Goal: Task Accomplishment & Management: Manage account settings

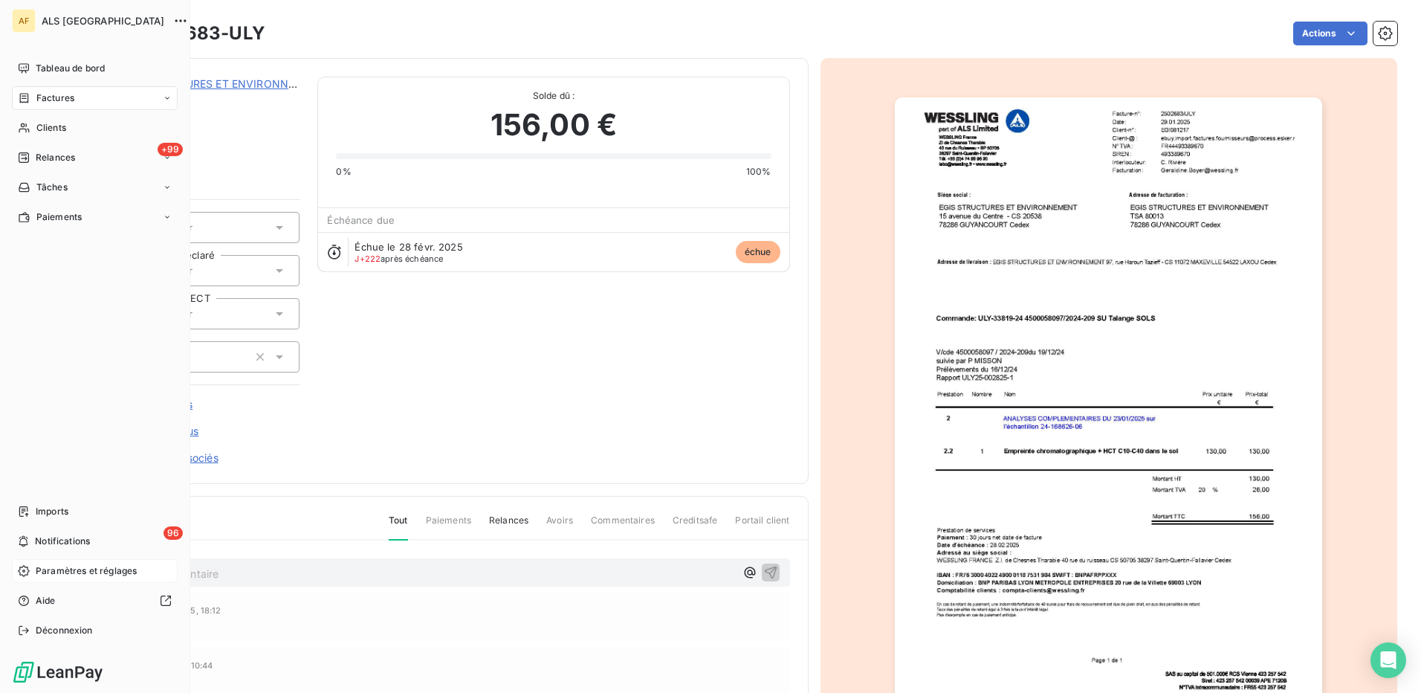
click at [71, 567] on span "Paramètres et réglages" at bounding box center [86, 570] width 101 height 13
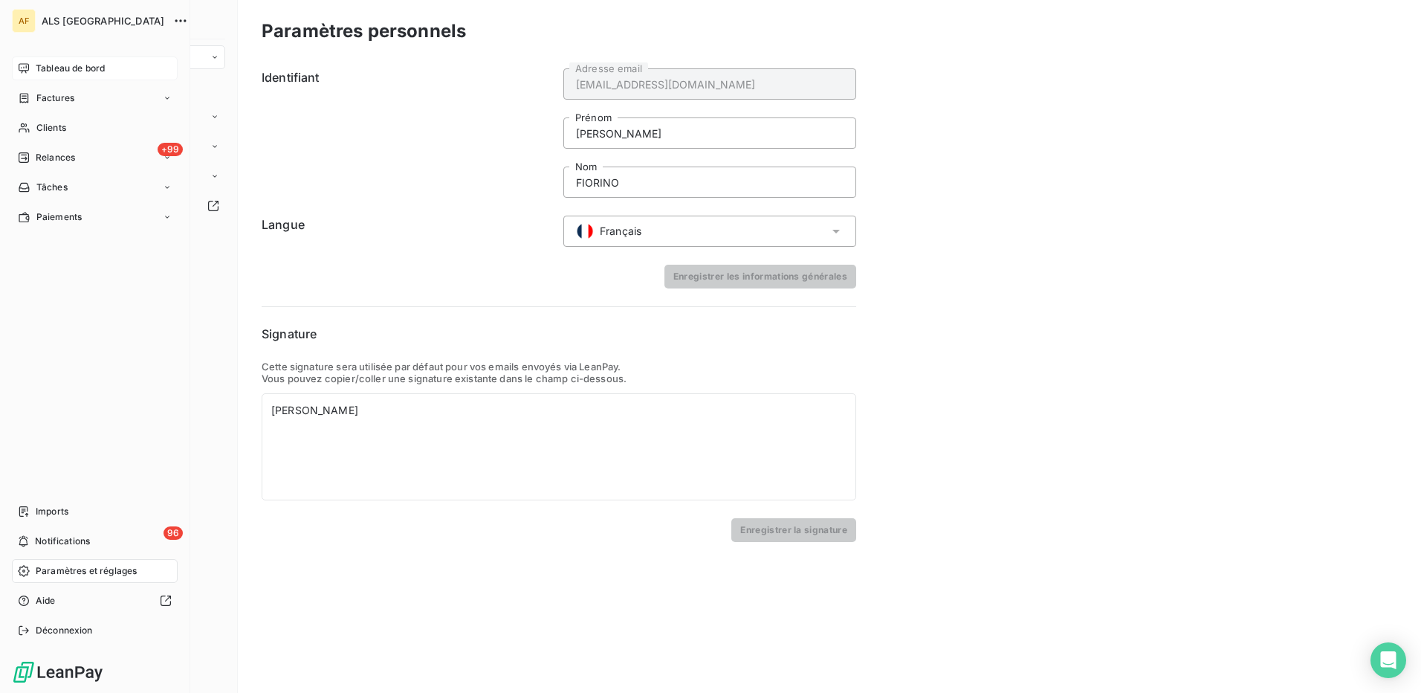
click at [60, 68] on span "Tableau de bord" at bounding box center [70, 68] width 69 height 13
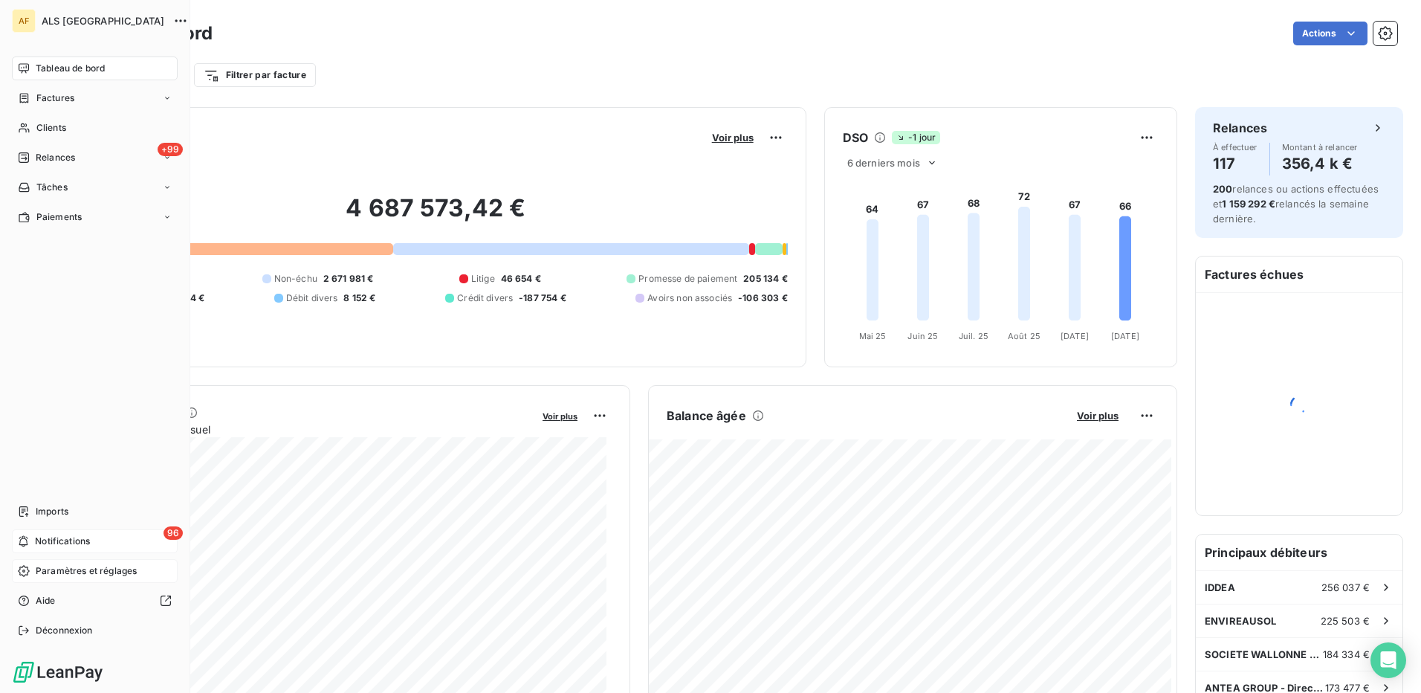
click at [52, 545] on span "Notifications" at bounding box center [62, 541] width 55 height 13
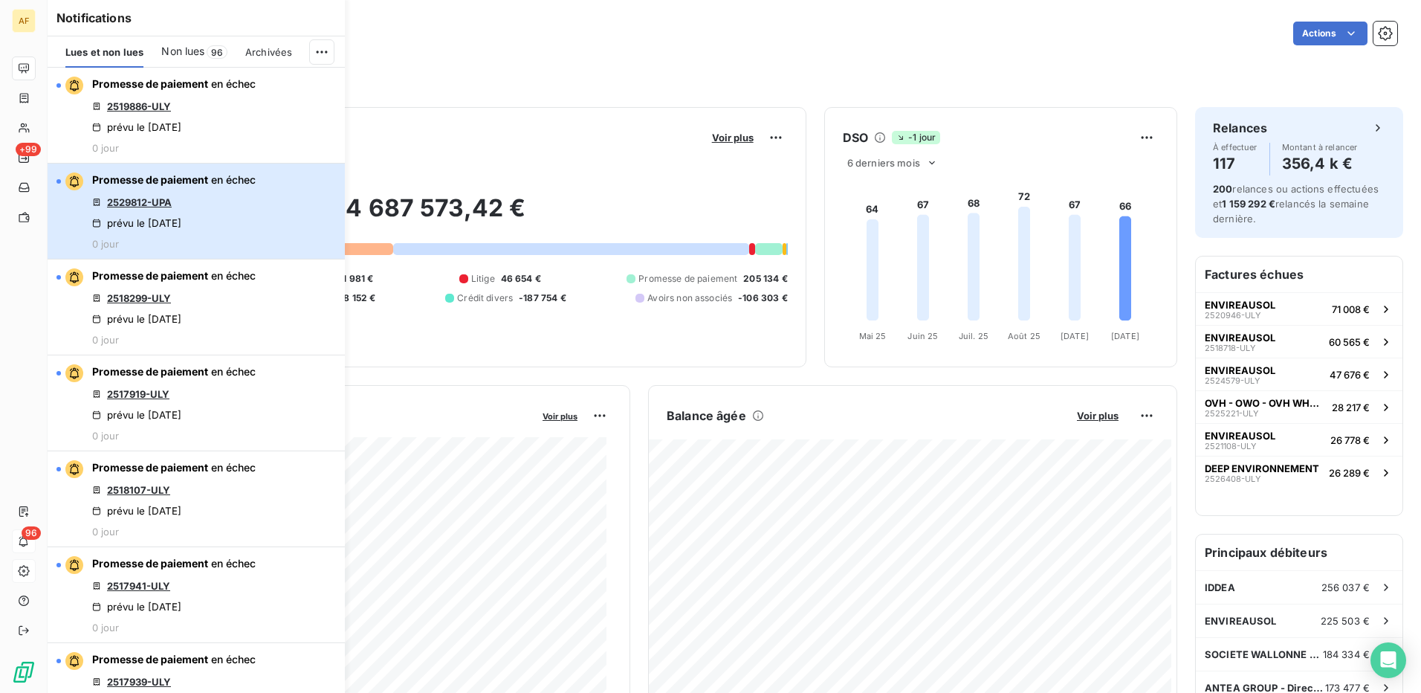
click at [256, 212] on button "Promesse de paiement en échec 2529812-UPA prévu le 7 oct. 2025 0 jour" at bounding box center [196, 212] width 297 height 96
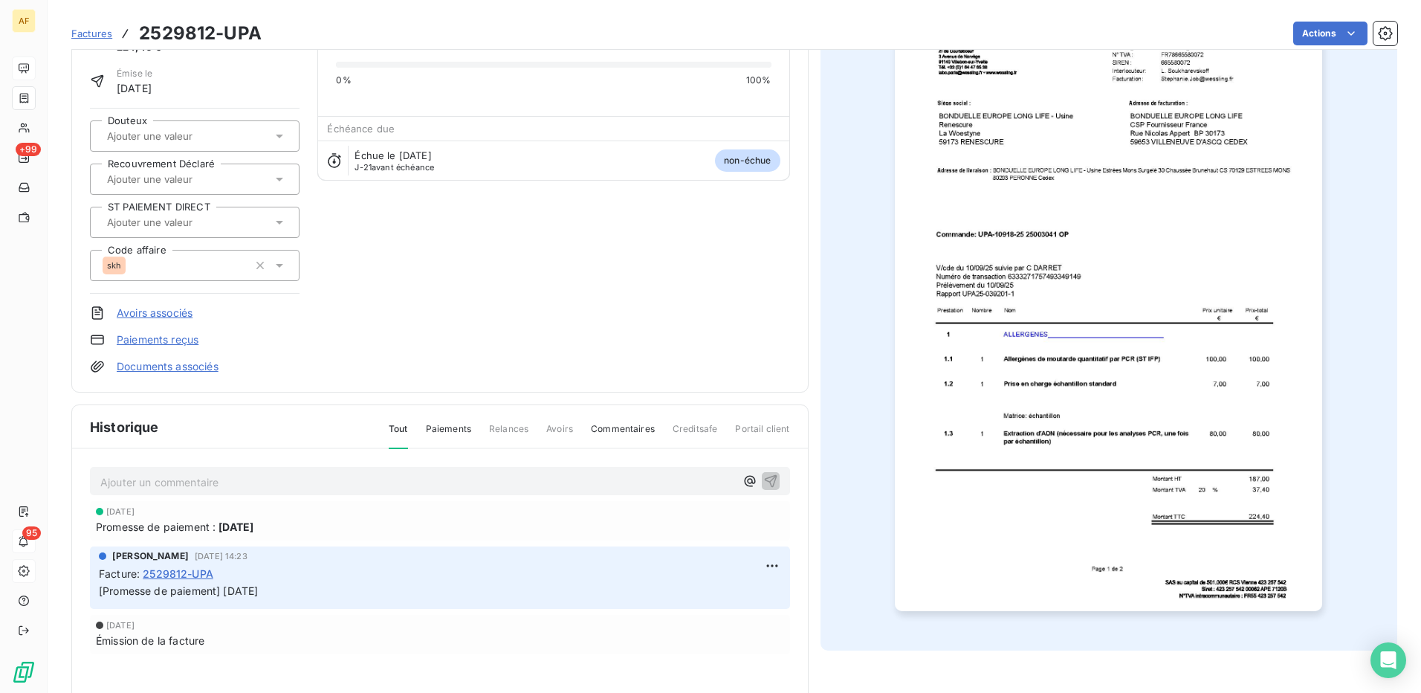
scroll to position [150, 0]
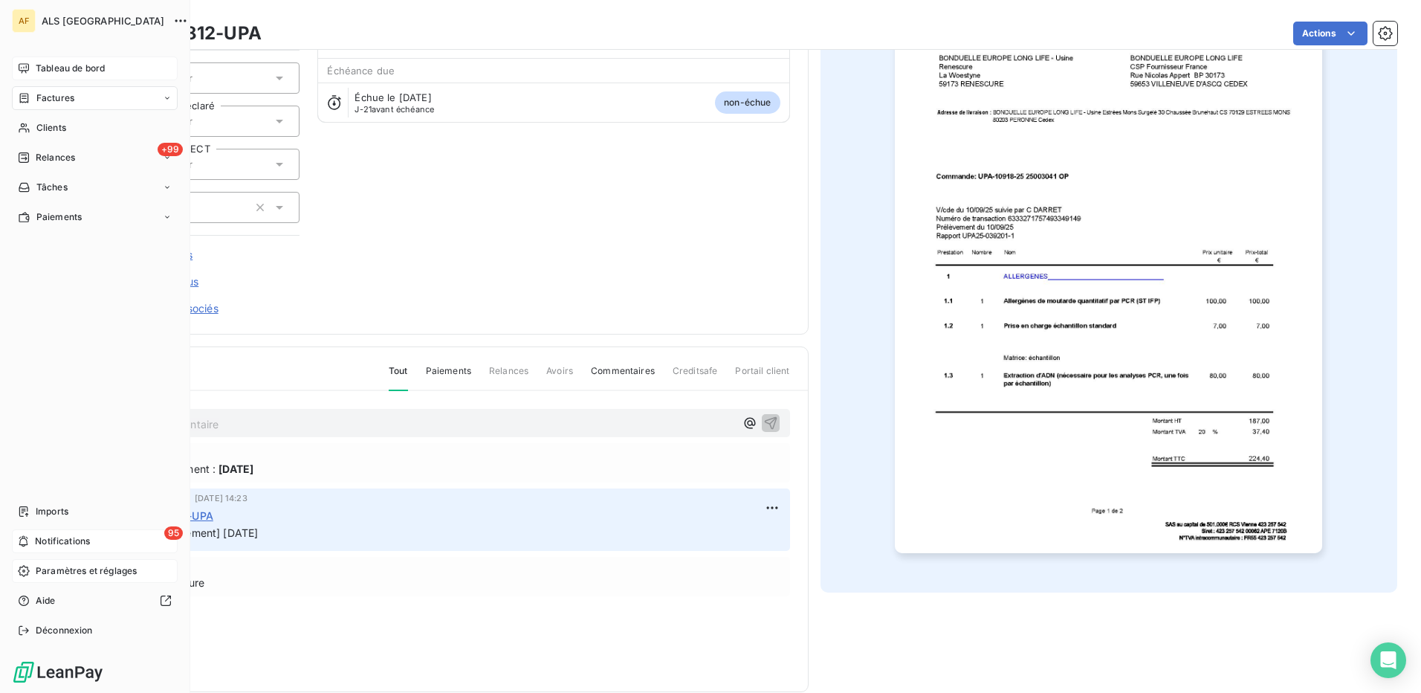
click at [69, 540] on span "Notifications" at bounding box center [62, 541] width 55 height 13
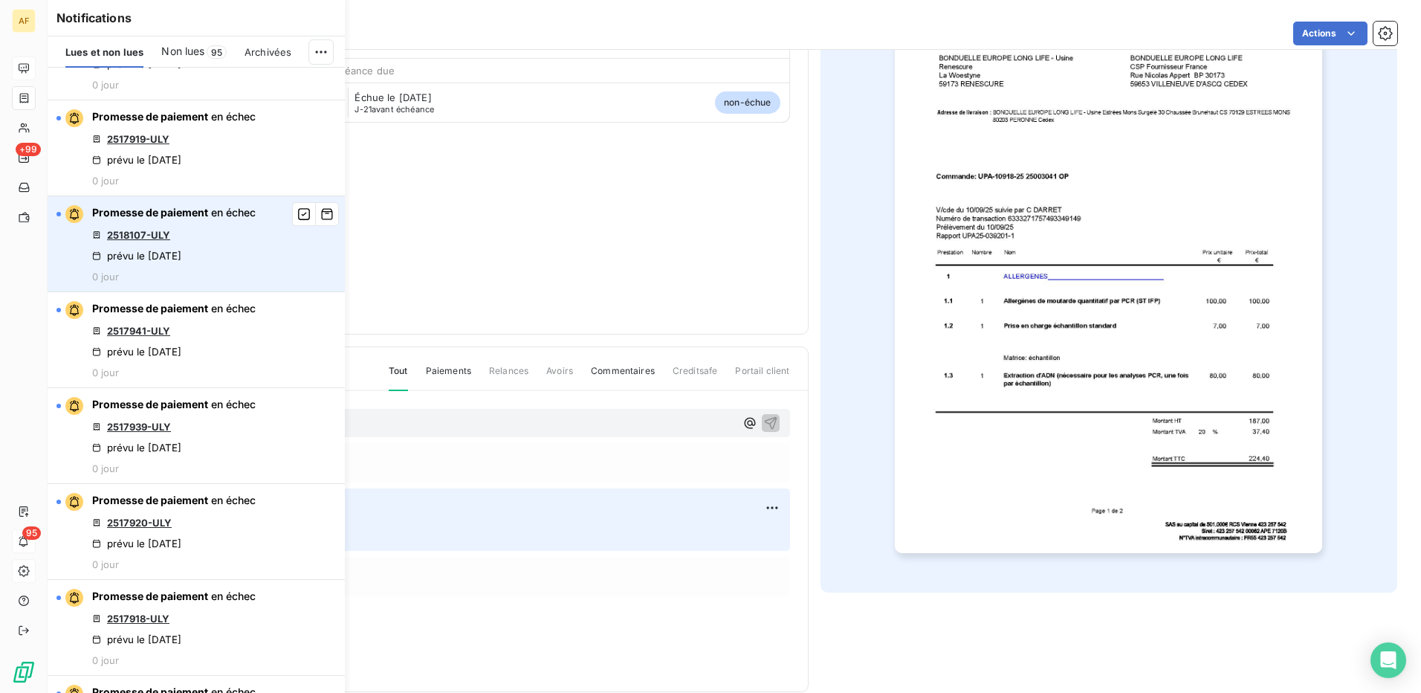
scroll to position [297, 0]
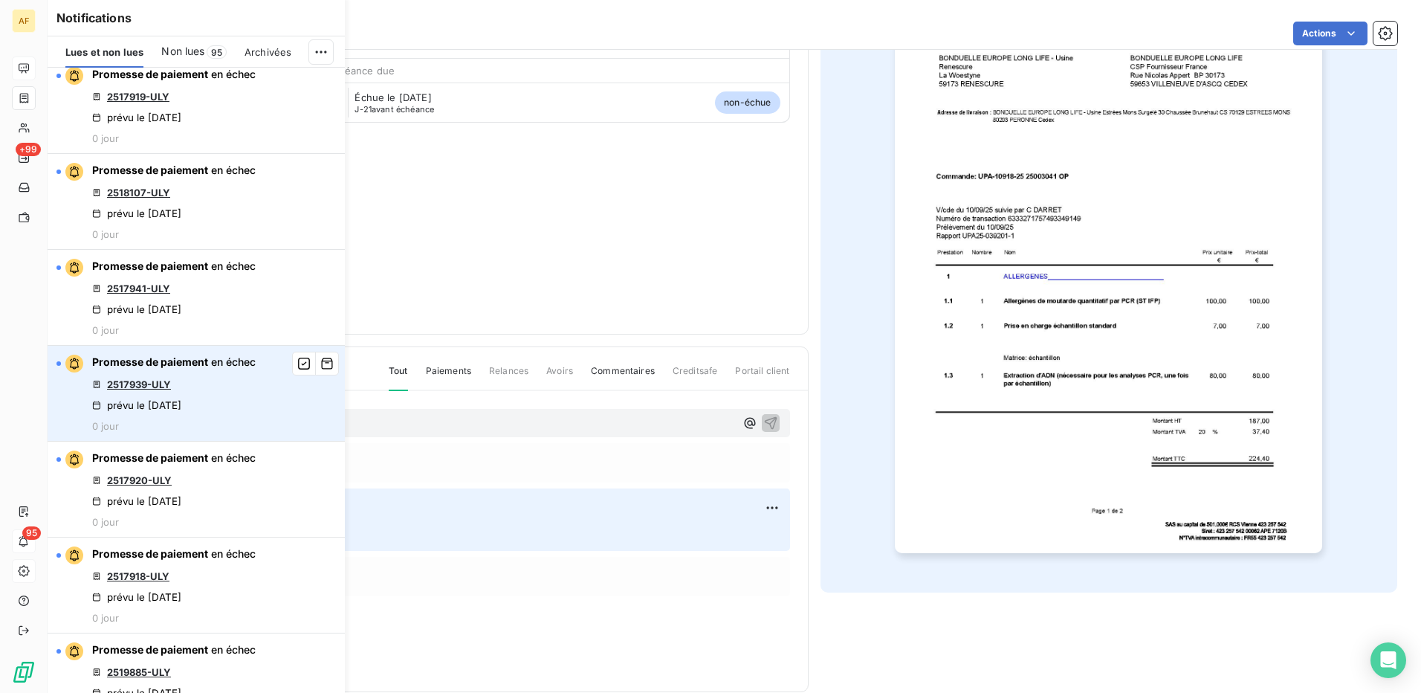
click at [146, 390] on link "2517939-ULY" at bounding box center [139, 384] width 64 height 12
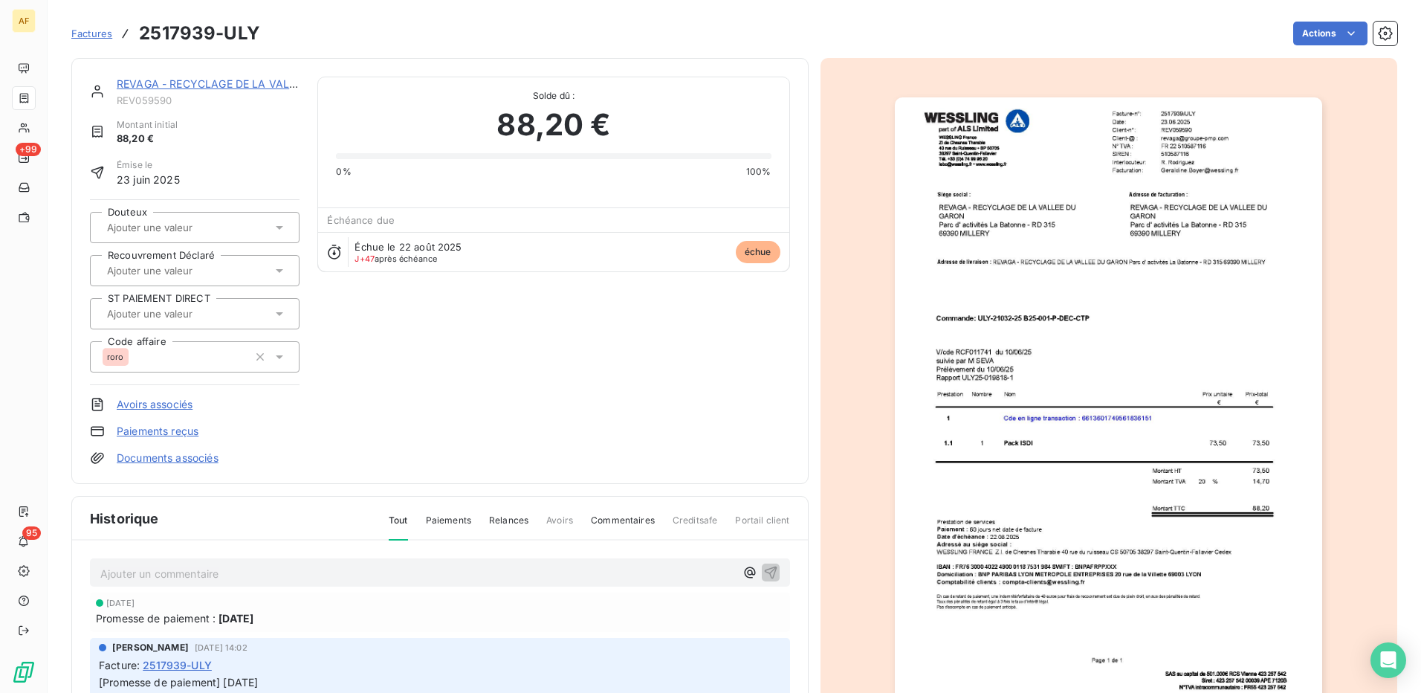
click at [284, 659] on div "Facture : 2517939-ULY" at bounding box center [440, 665] width 682 height 16
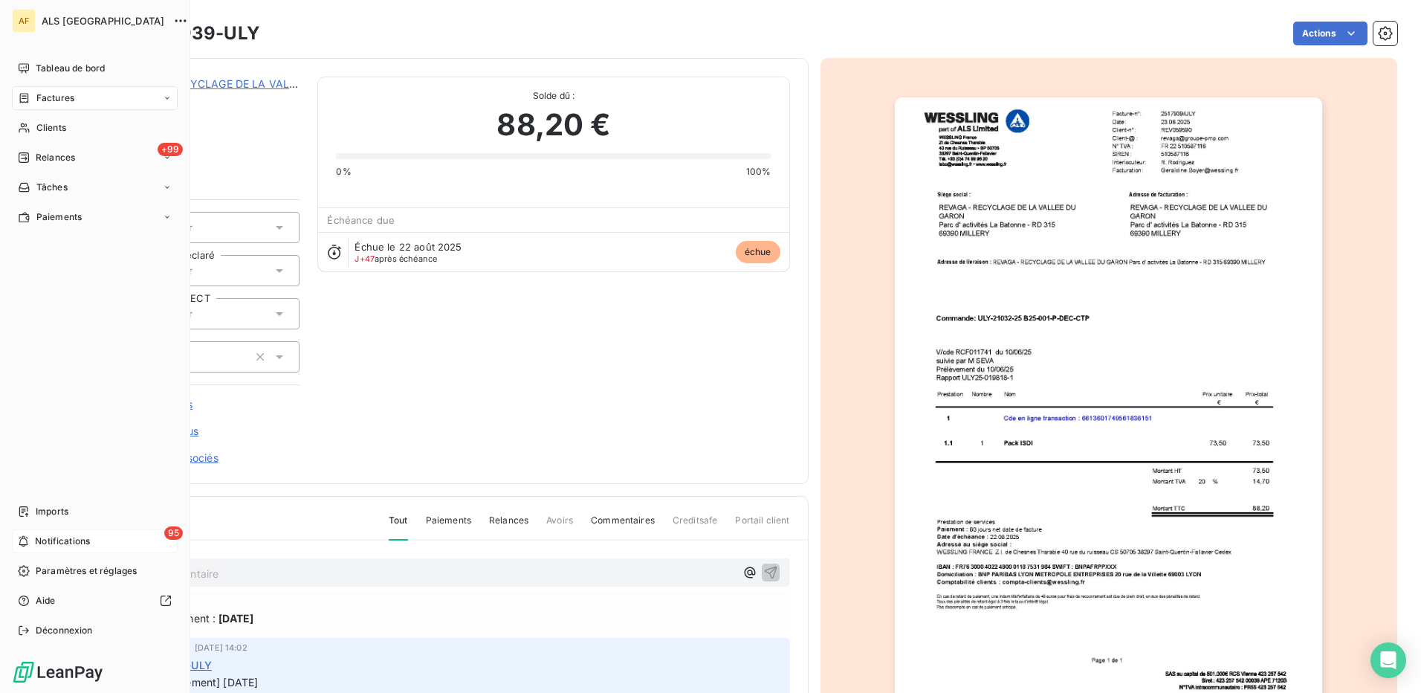
click at [56, 545] on span "Notifications" at bounding box center [62, 541] width 55 height 13
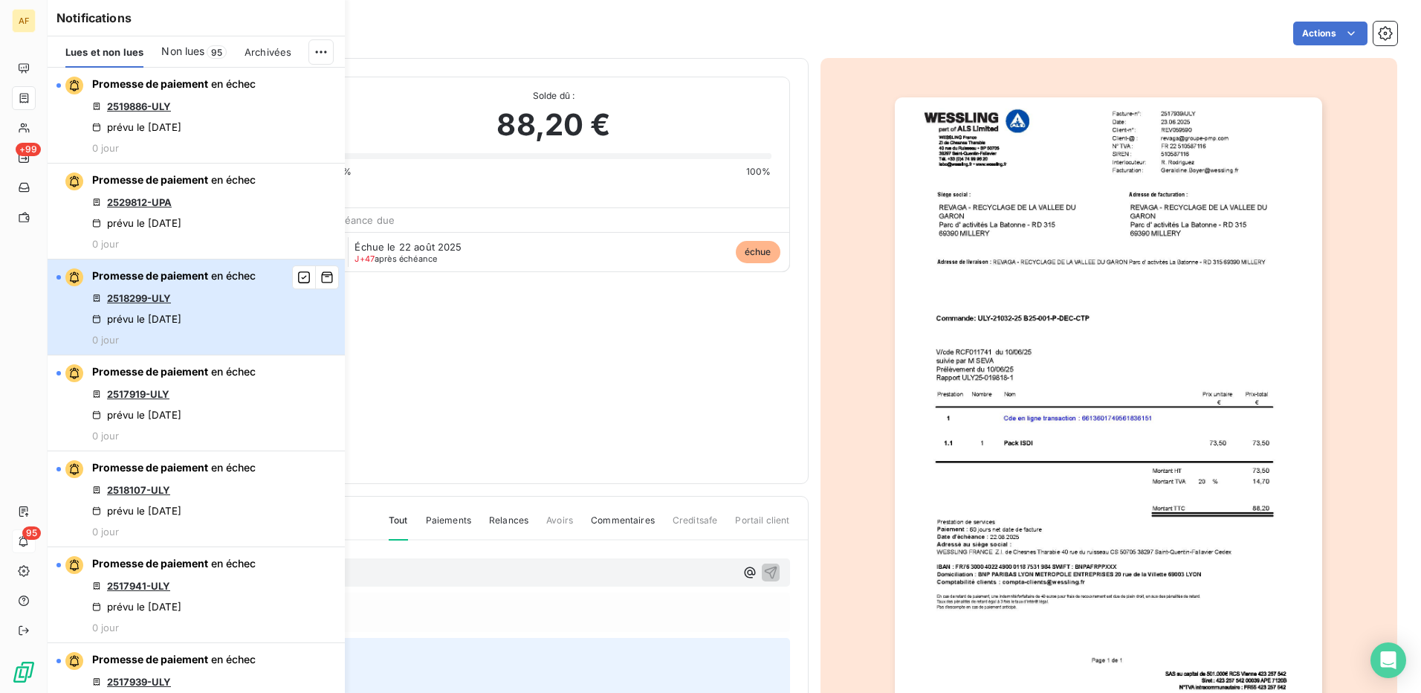
click at [212, 316] on div "Promesse de paiement en échec 2518299-ULY prévu le 7 oct. 2025 0 jour" at bounding box center [174, 306] width 164 height 77
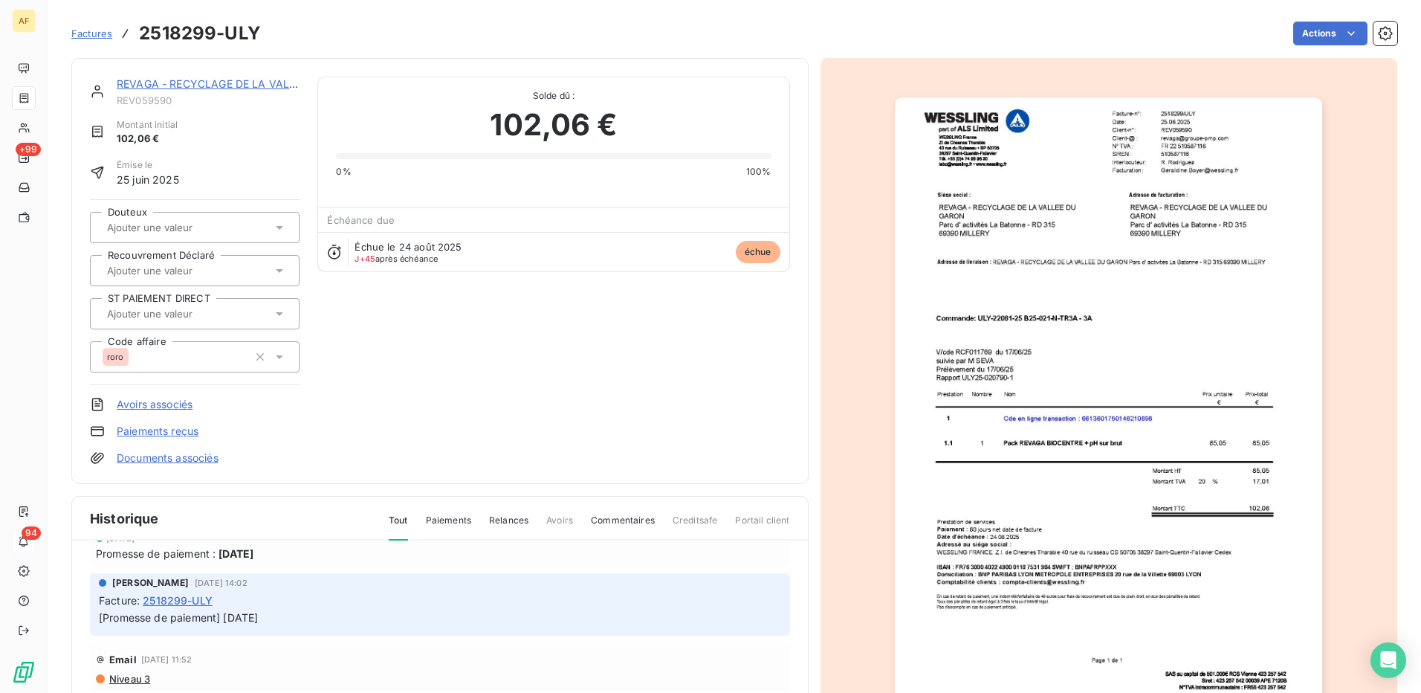
scroll to position [131, 0]
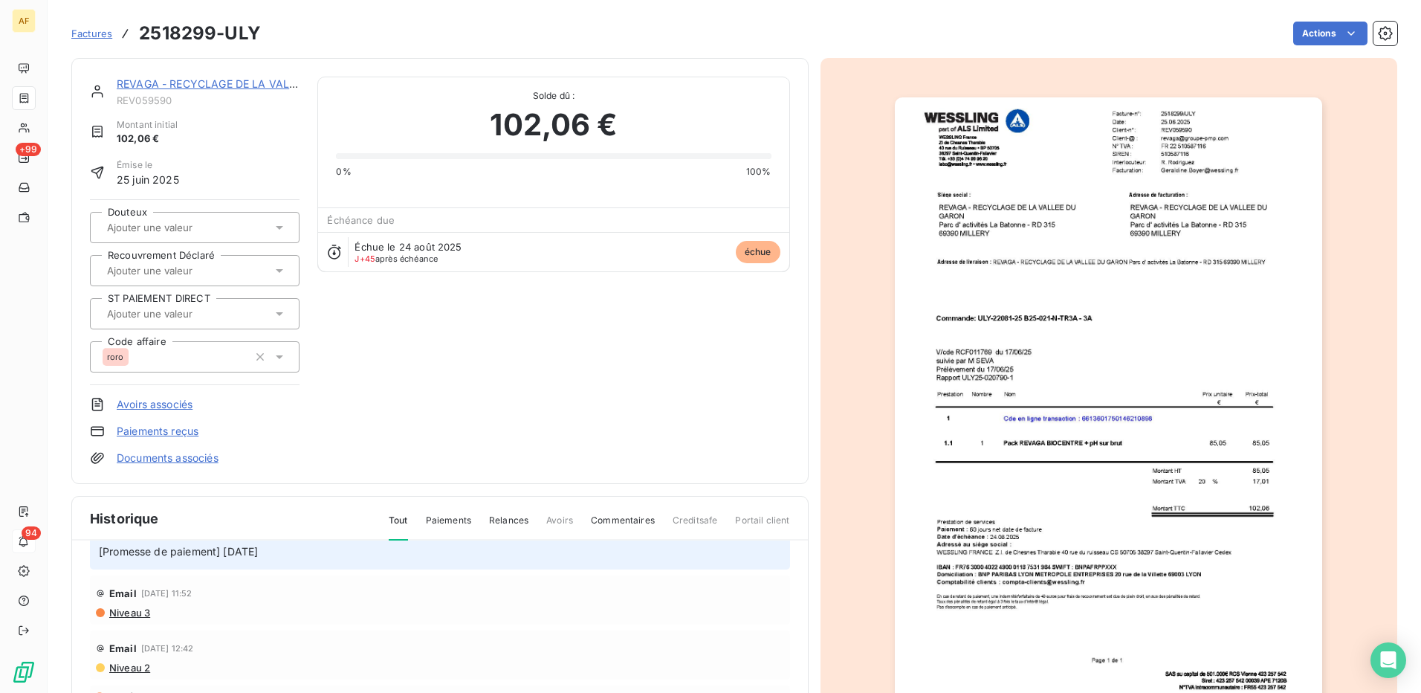
click at [548, 297] on div "REVAGA - RECYCLAGE DE LA VALLEE DU REV059590 Montant initial 102,06 € Émise le …" at bounding box center [440, 271] width 700 height 389
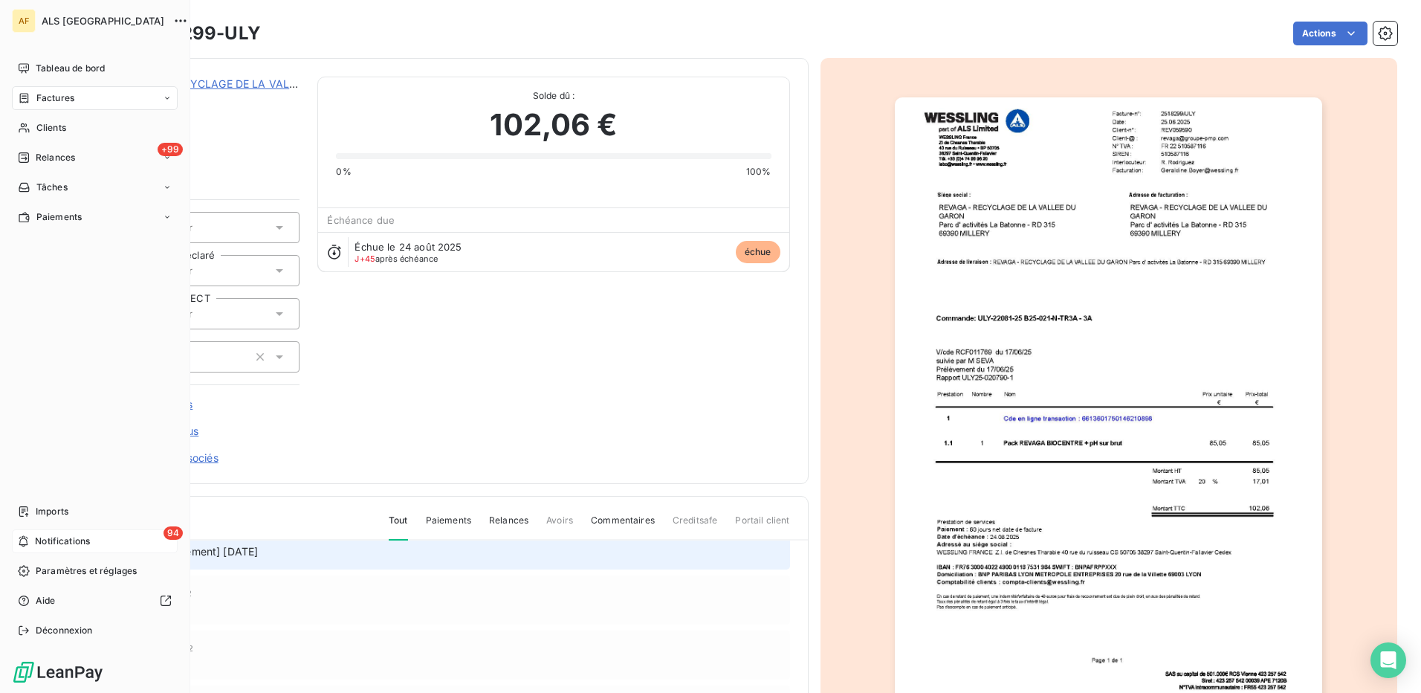
click at [68, 539] on span "Notifications" at bounding box center [62, 541] width 55 height 13
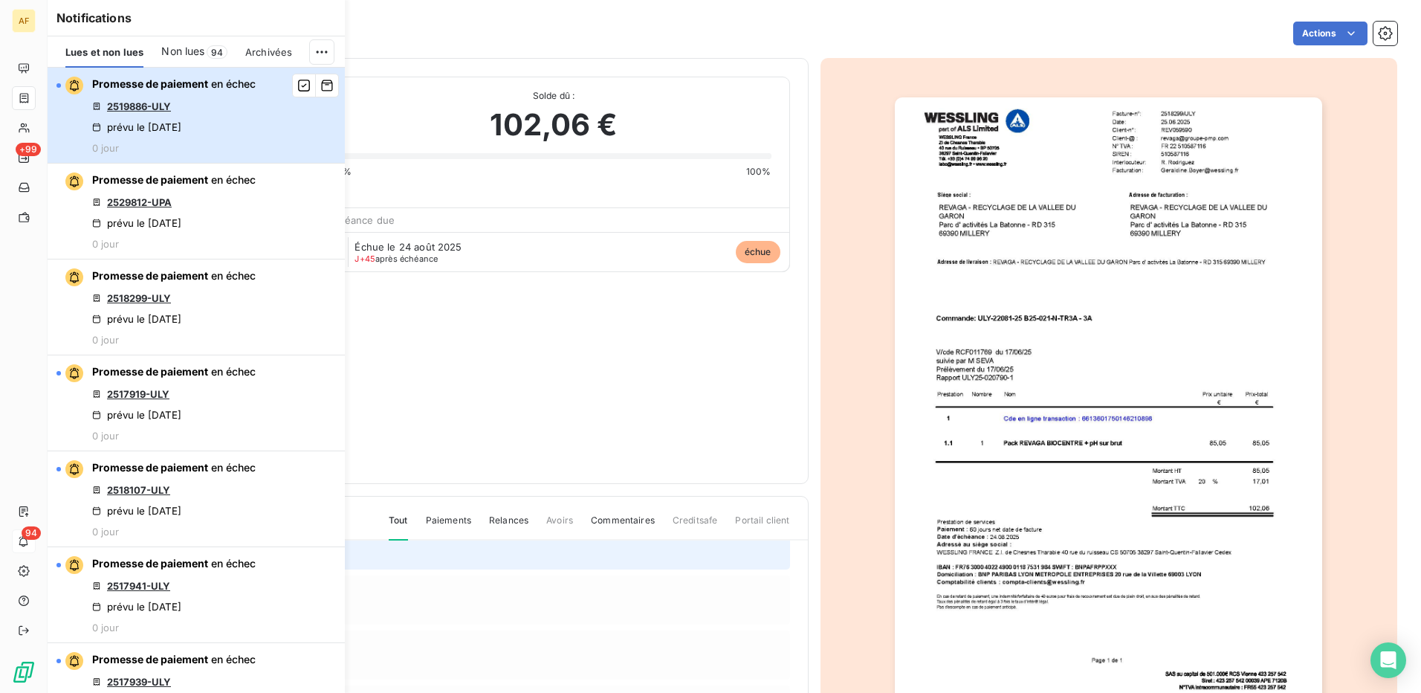
click at [148, 125] on div "prévu le 7 oct. 2025" at bounding box center [136, 127] width 89 height 12
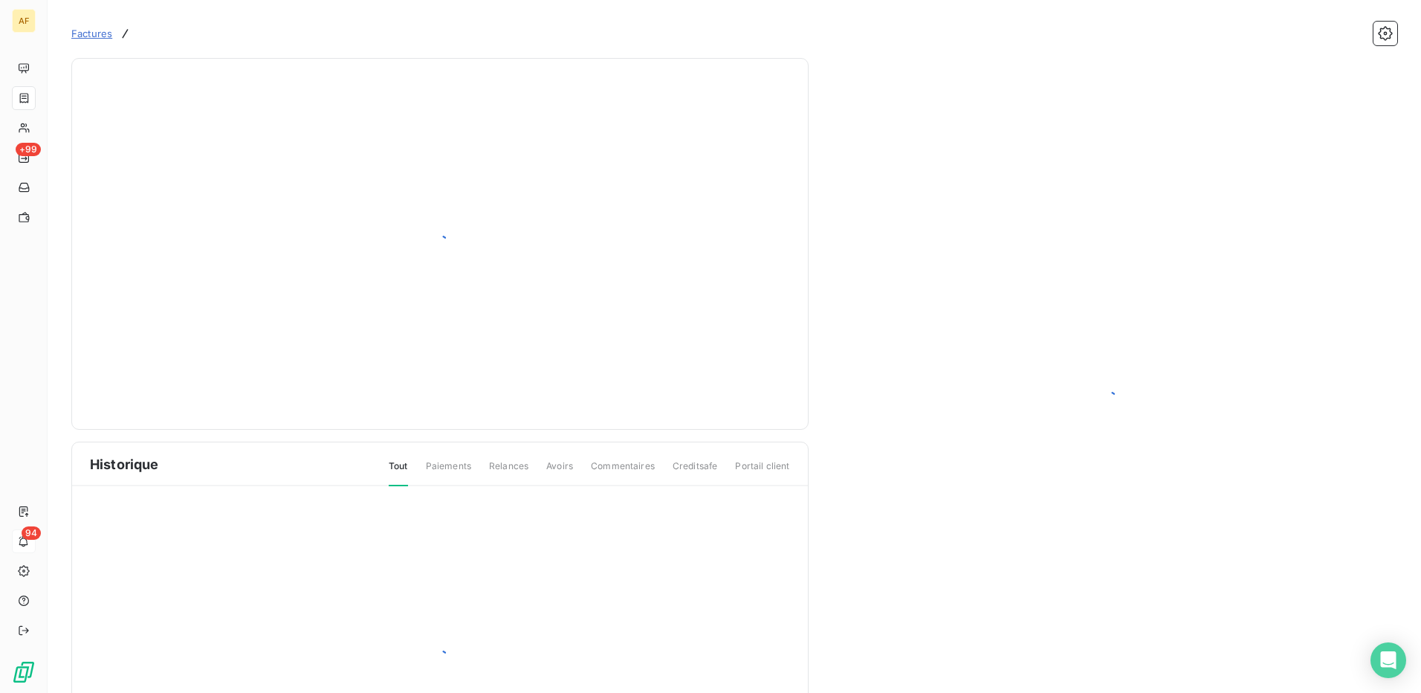
scroll to position [77, 0]
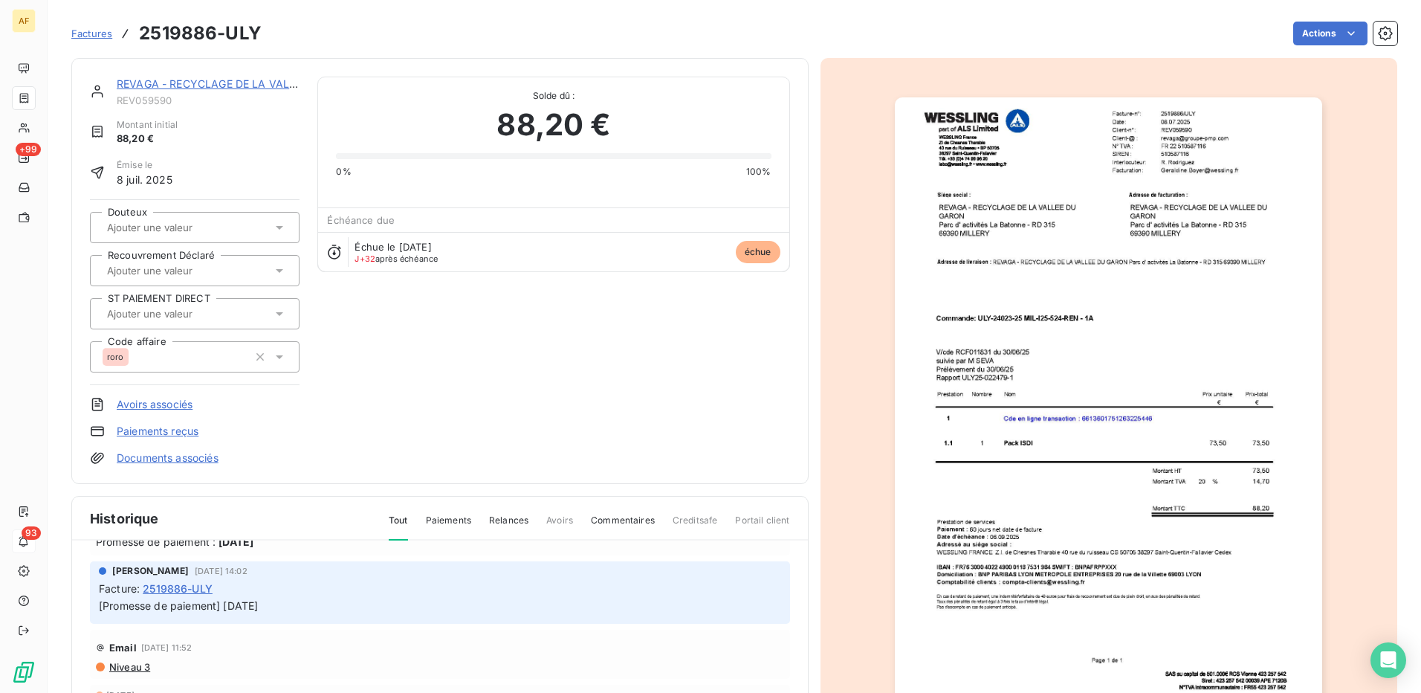
drag, startPoint x: 486, startPoint y: 326, endPoint x: 411, endPoint y: 286, distance: 84.8
click at [470, 312] on div "REVAGA - RECYCLAGE DE LA VALLEE DU REV059590 Montant initial 88,20 € Émise le 8…" at bounding box center [440, 271] width 700 height 389
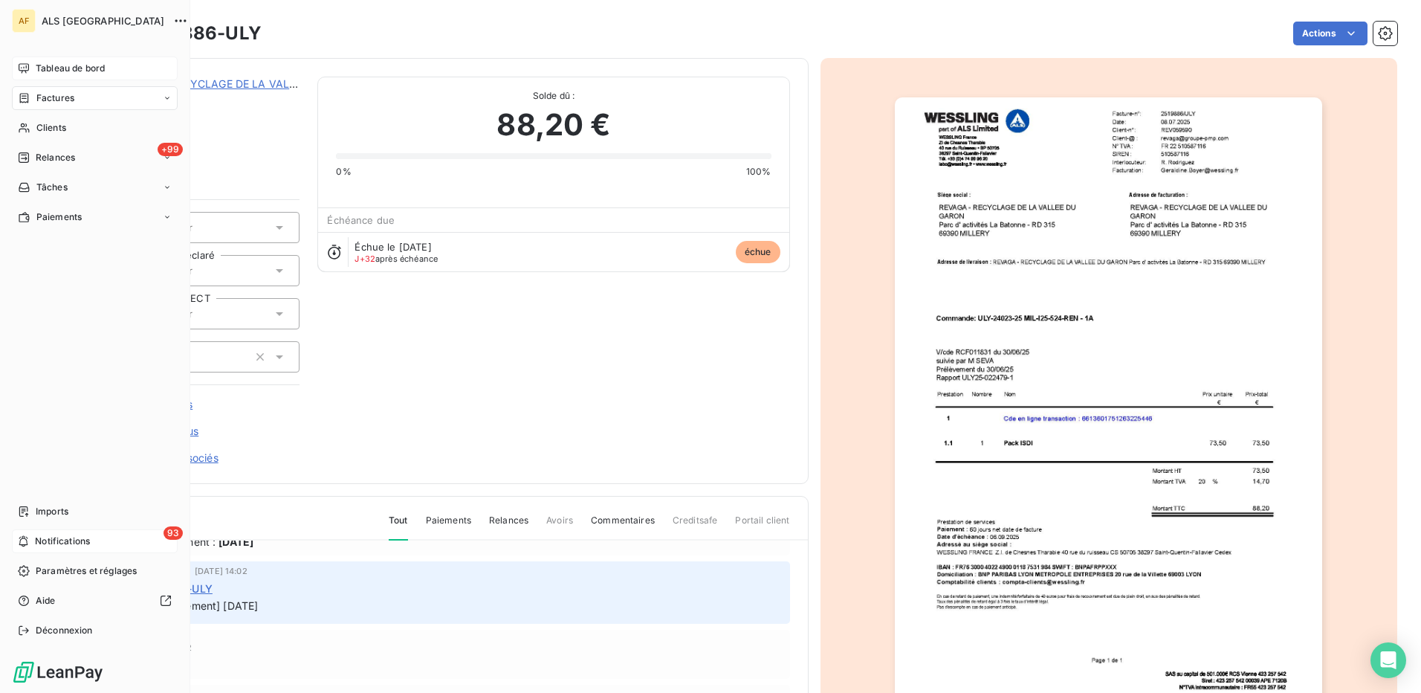
click at [59, 67] on span "Tableau de bord" at bounding box center [70, 68] width 69 height 13
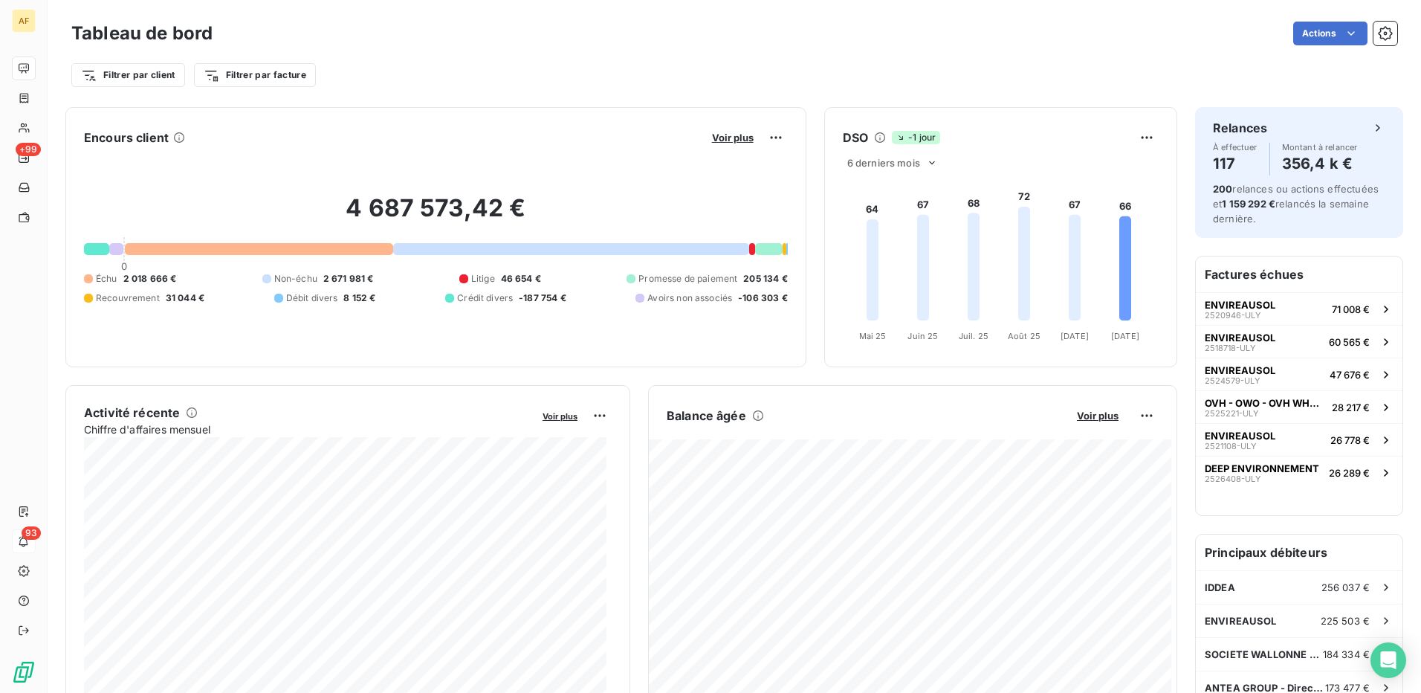
click at [393, 46] on div "Tableau de bord Actions" at bounding box center [734, 33] width 1326 height 31
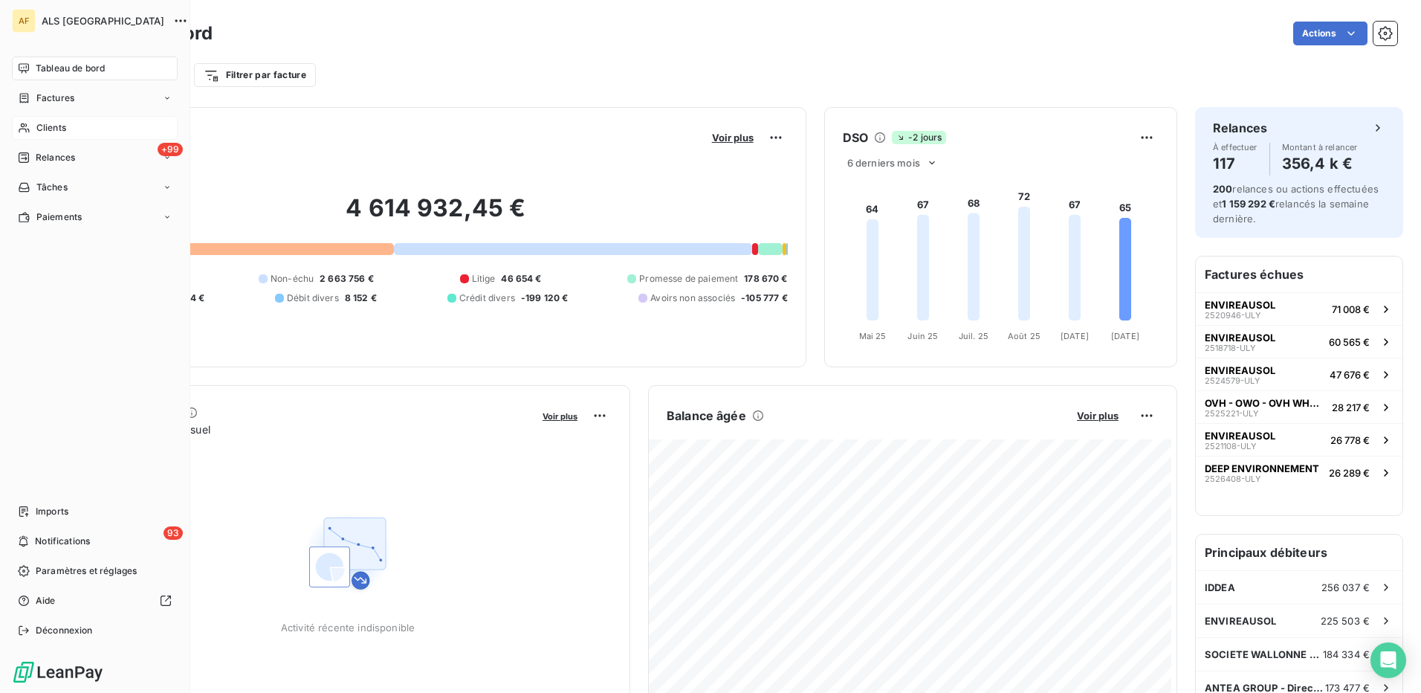
click at [44, 131] on span "Clients" at bounding box center [51, 127] width 30 height 13
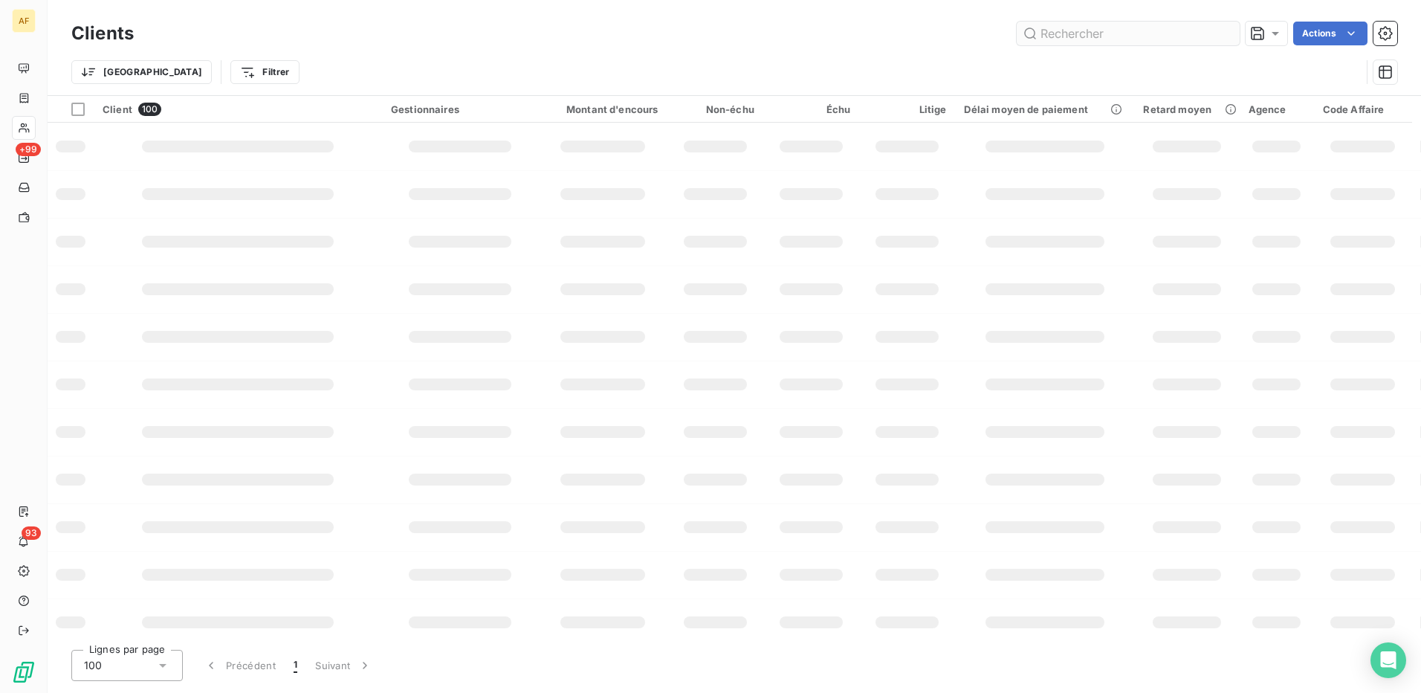
click at [1065, 34] on input "text" at bounding box center [1128, 34] width 223 height 24
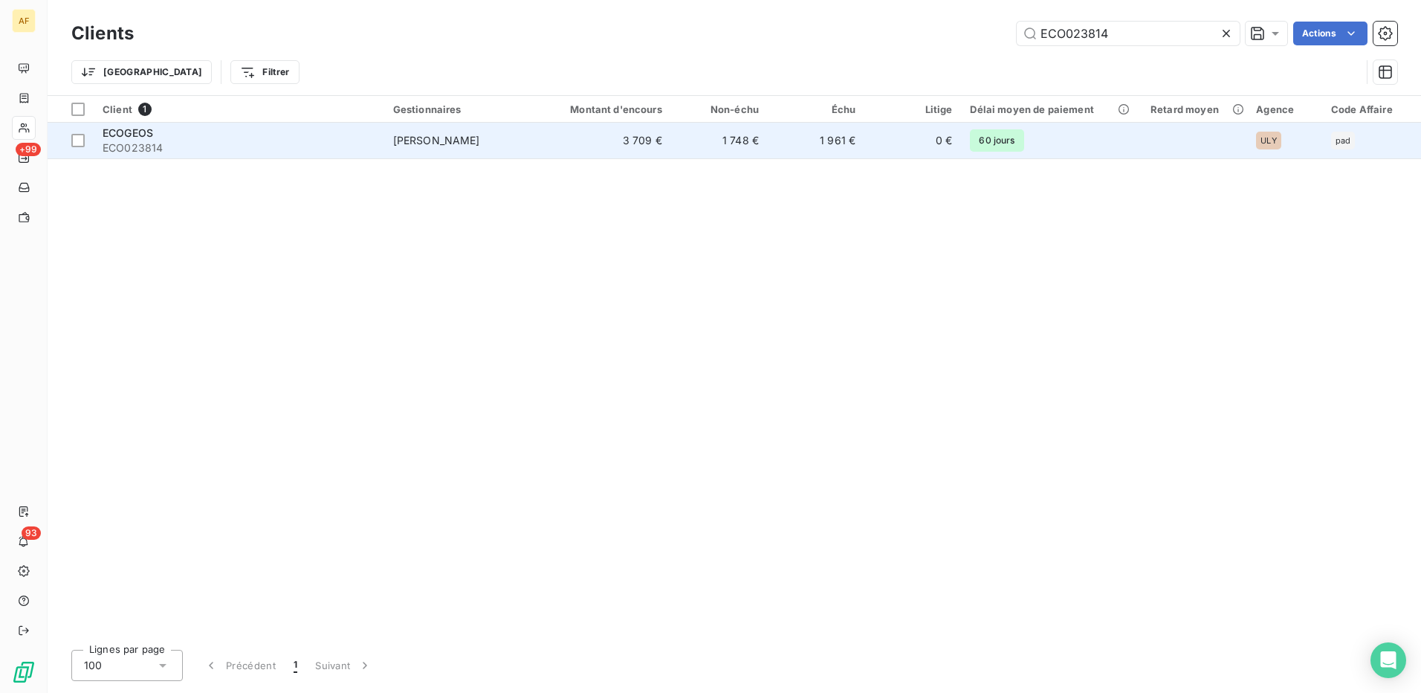
type input "ECO023814"
click at [164, 149] on span "ECO023814" at bounding box center [239, 148] width 273 height 15
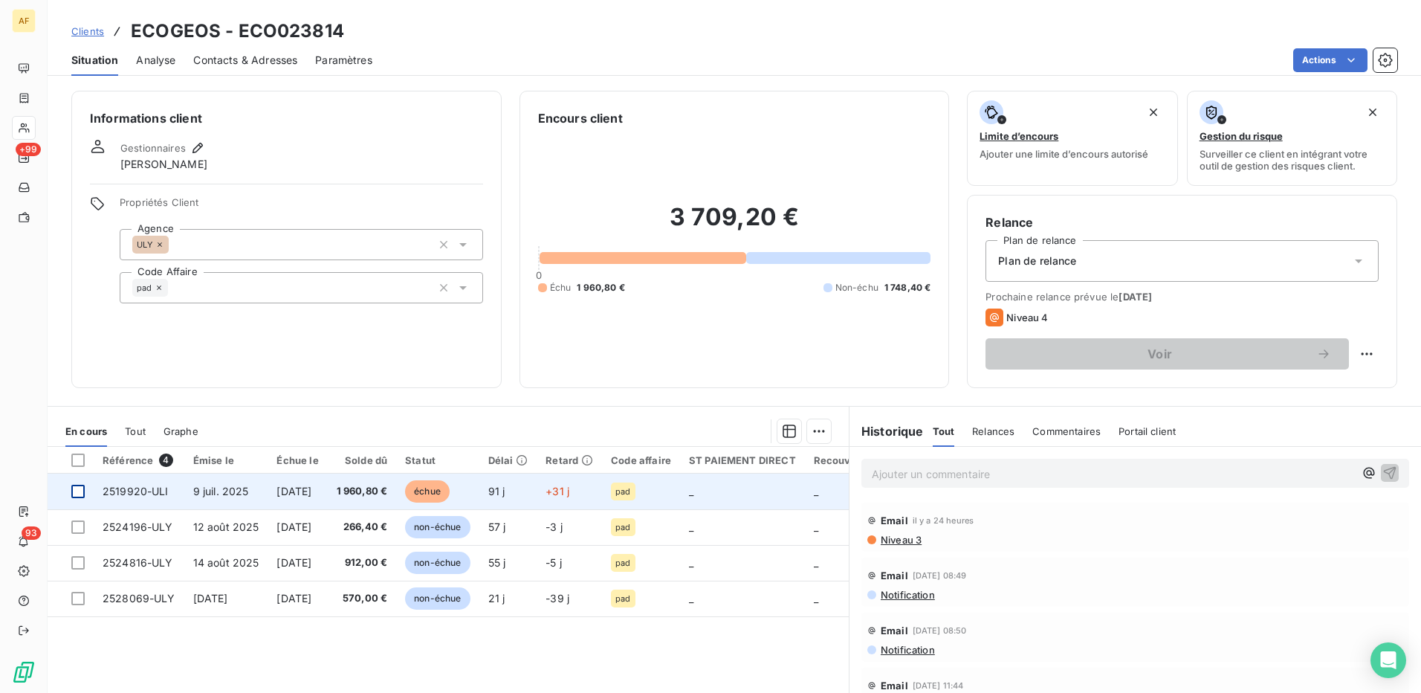
click at [79, 493] on div at bounding box center [77, 491] width 13 height 13
click at [140, 492] on span "2519920-ULI" at bounding box center [136, 491] width 66 height 13
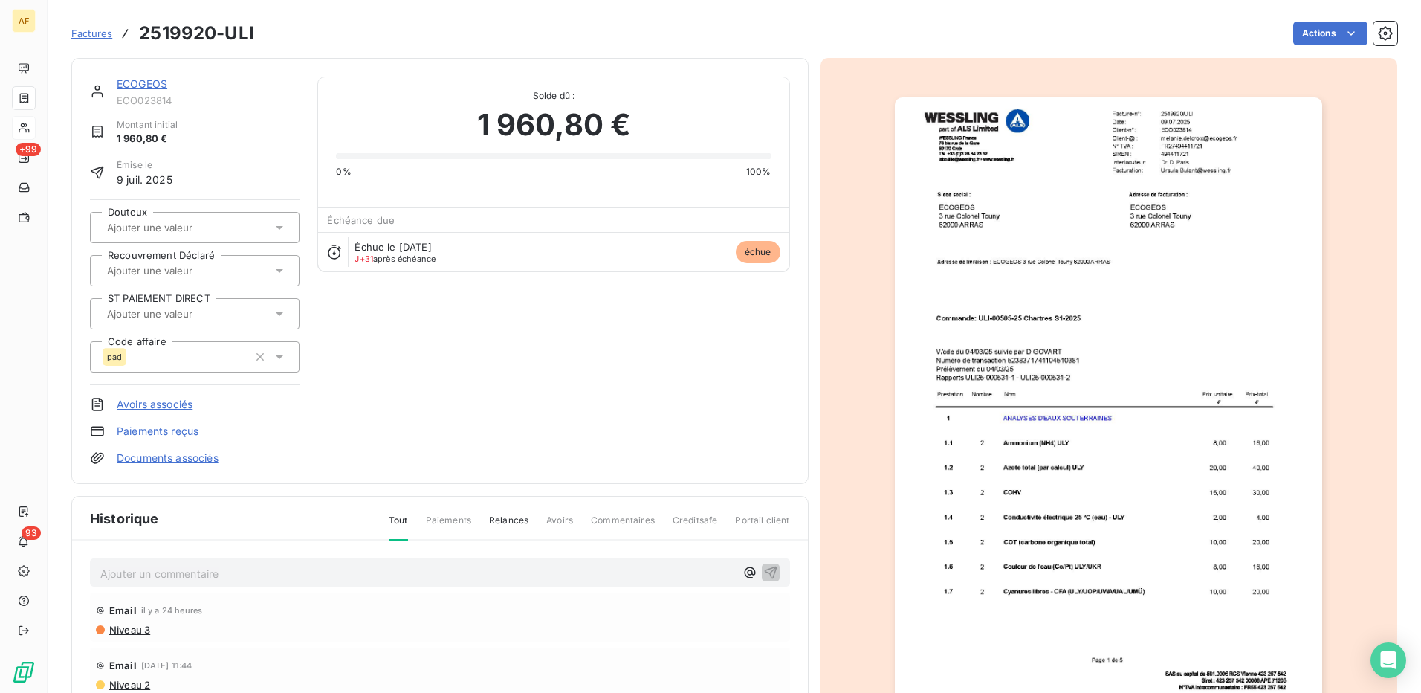
click at [125, 578] on p "Ajouter un commentaire ﻿" at bounding box center [417, 573] width 635 height 19
click at [225, 572] on p "Ajouter un commentaire ﻿" at bounding box center [417, 573] width 635 height 19
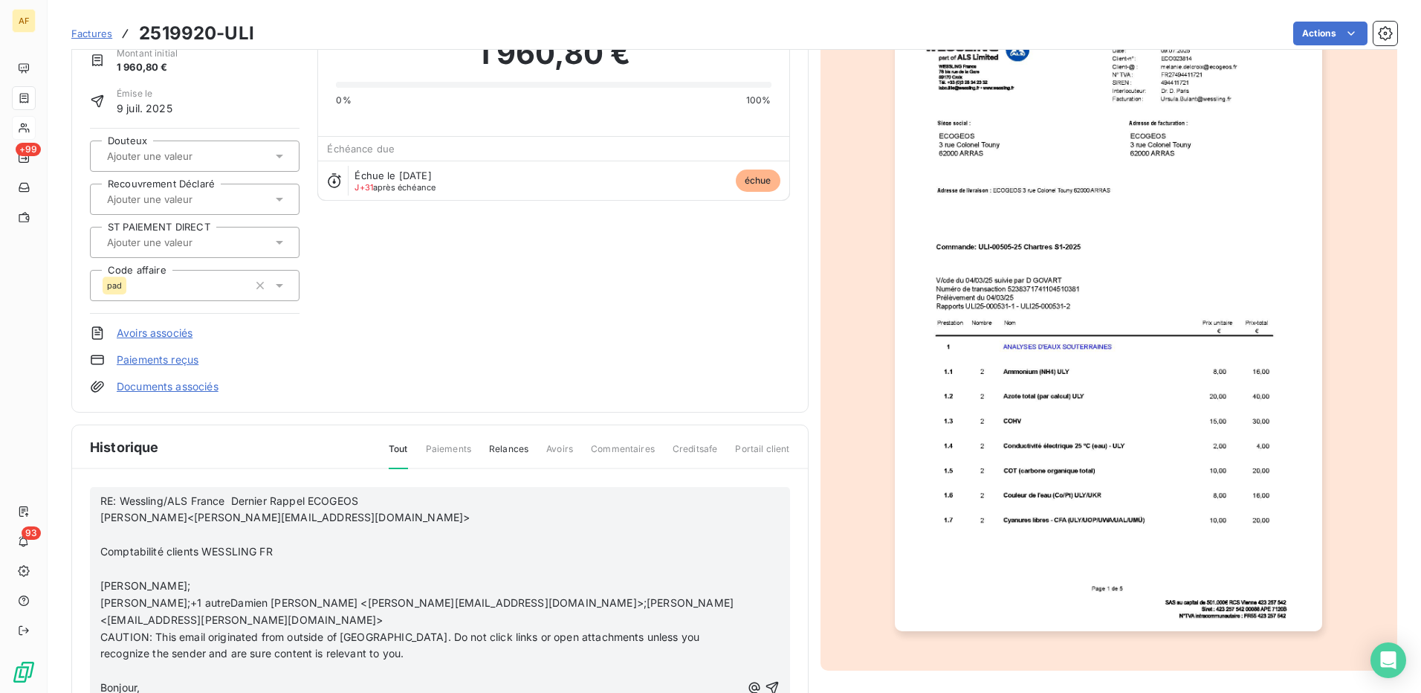
scroll to position [76, 0]
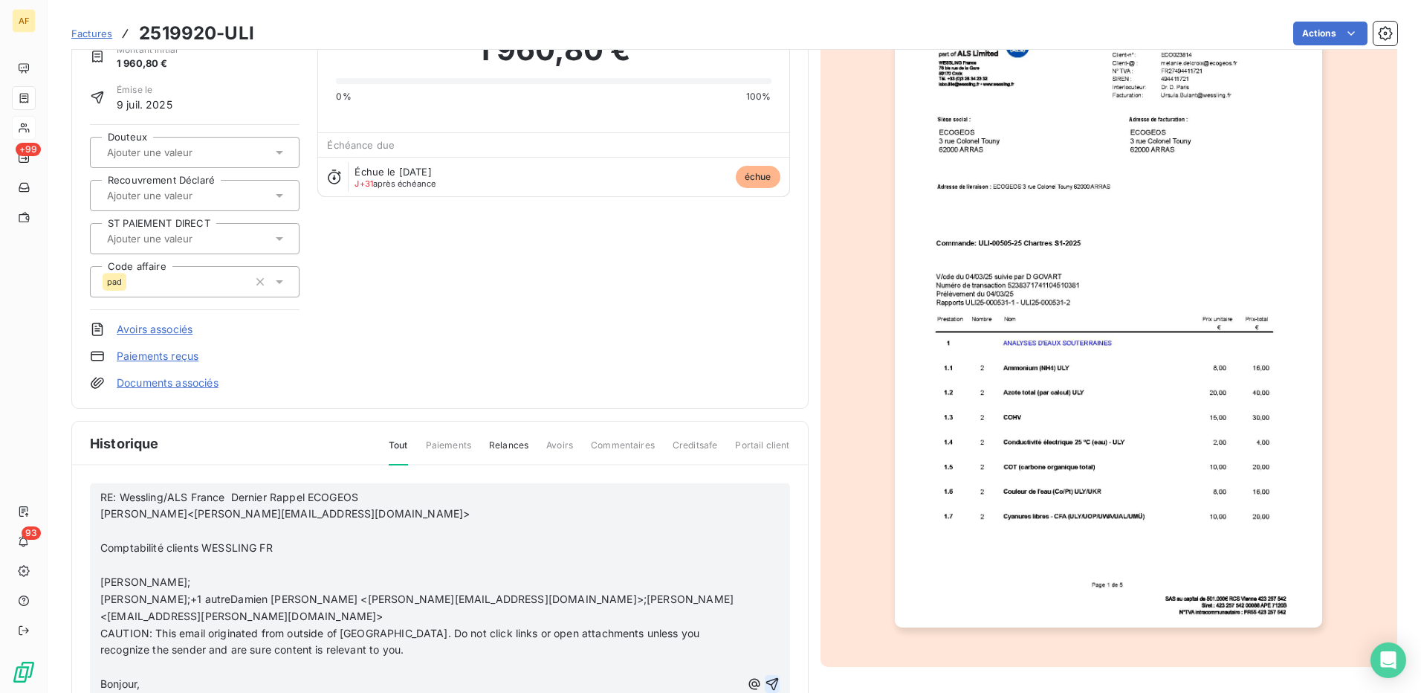
click at [765, 677] on icon "button" at bounding box center [772, 684] width 15 height 15
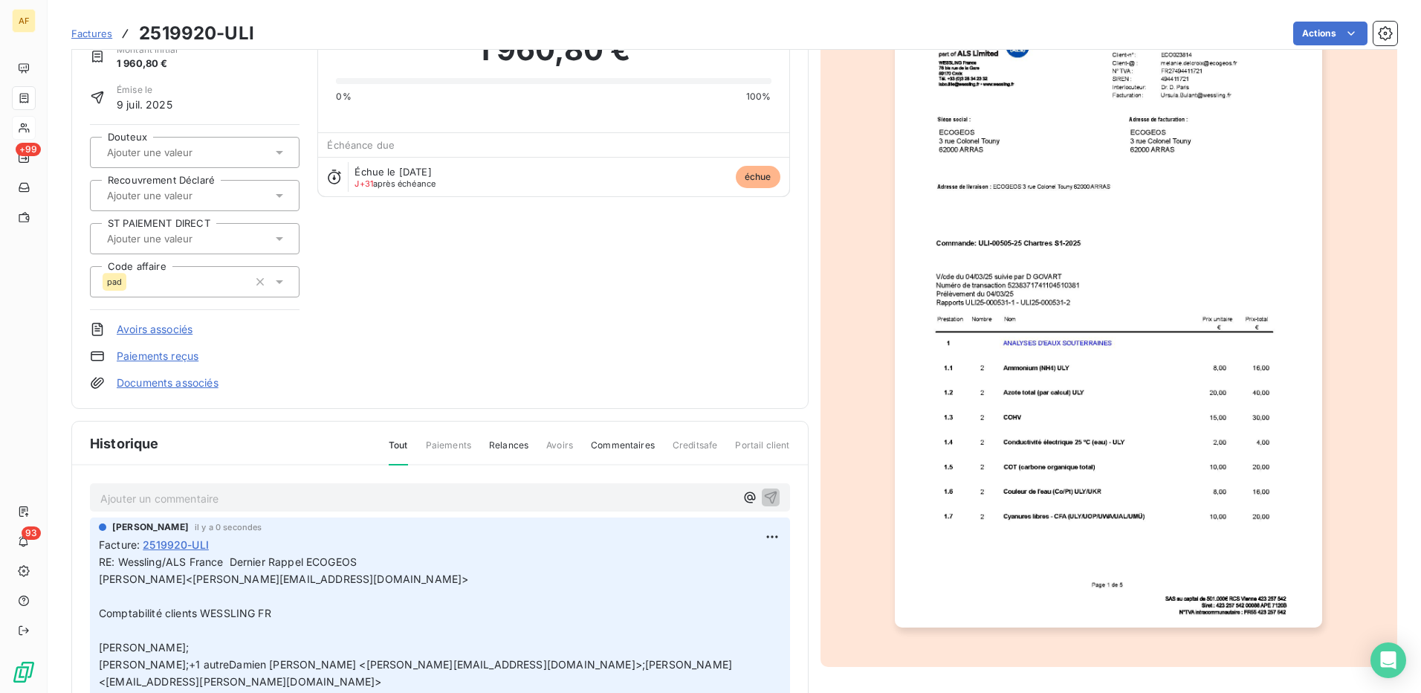
drag, startPoint x: 343, startPoint y: 320, endPoint x: 331, endPoint y: 318, distance: 12.0
click at [343, 319] on div "ECOGEOS ECO023814 Montant initial 1 960,80 € Émise le [DATE] Douteux Recouvreme…" at bounding box center [440, 195] width 700 height 389
click at [162, 238] on input "text" at bounding box center [180, 238] width 149 height 13
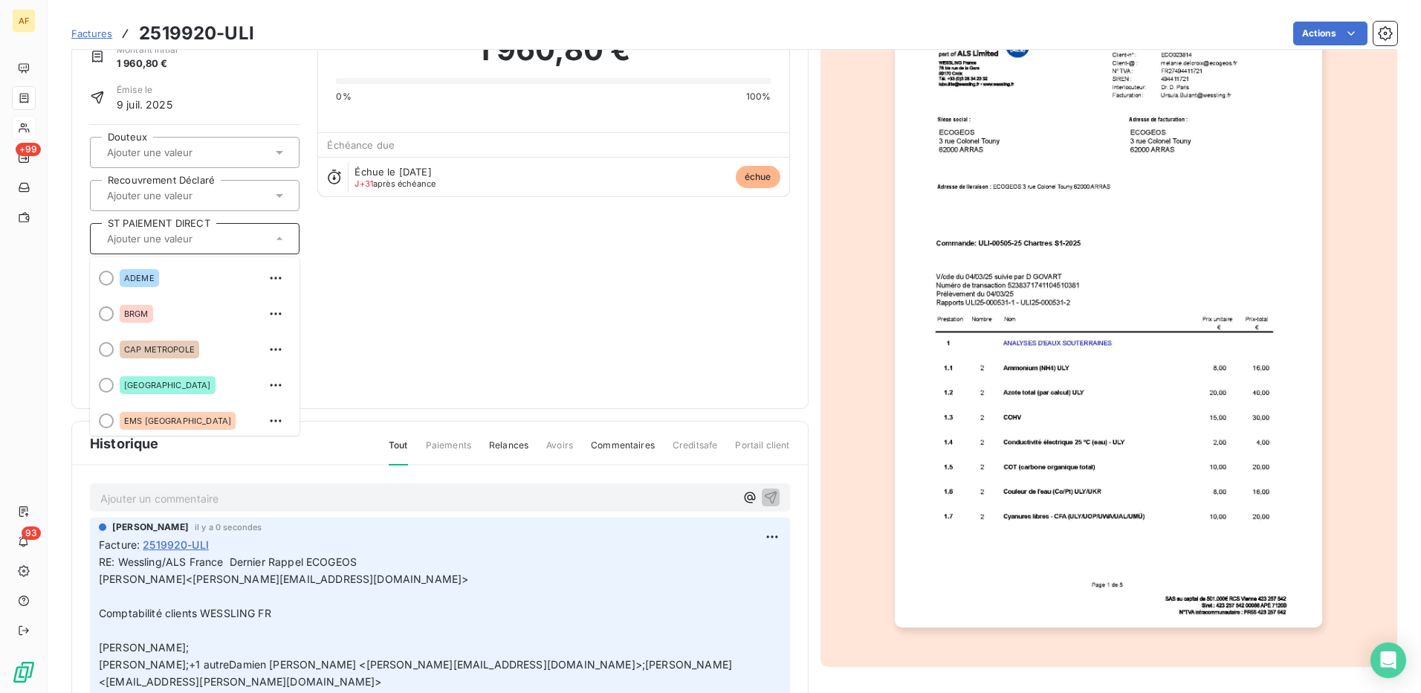
click at [129, 236] on input "text" at bounding box center [180, 238] width 149 height 13
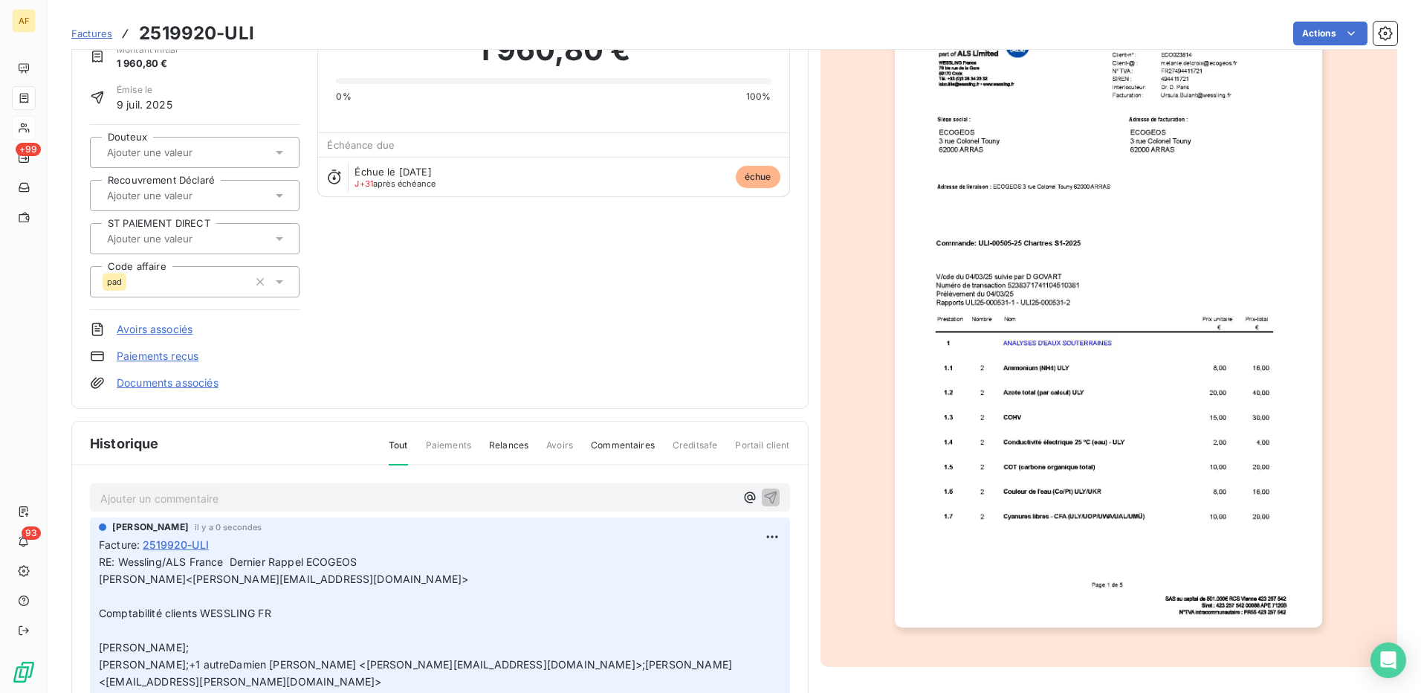
click at [522, 275] on div "ECOGEOS ECO023814 Montant initial 1 960,80 € Émise le [DATE] Douteux Recouvreme…" at bounding box center [440, 195] width 700 height 389
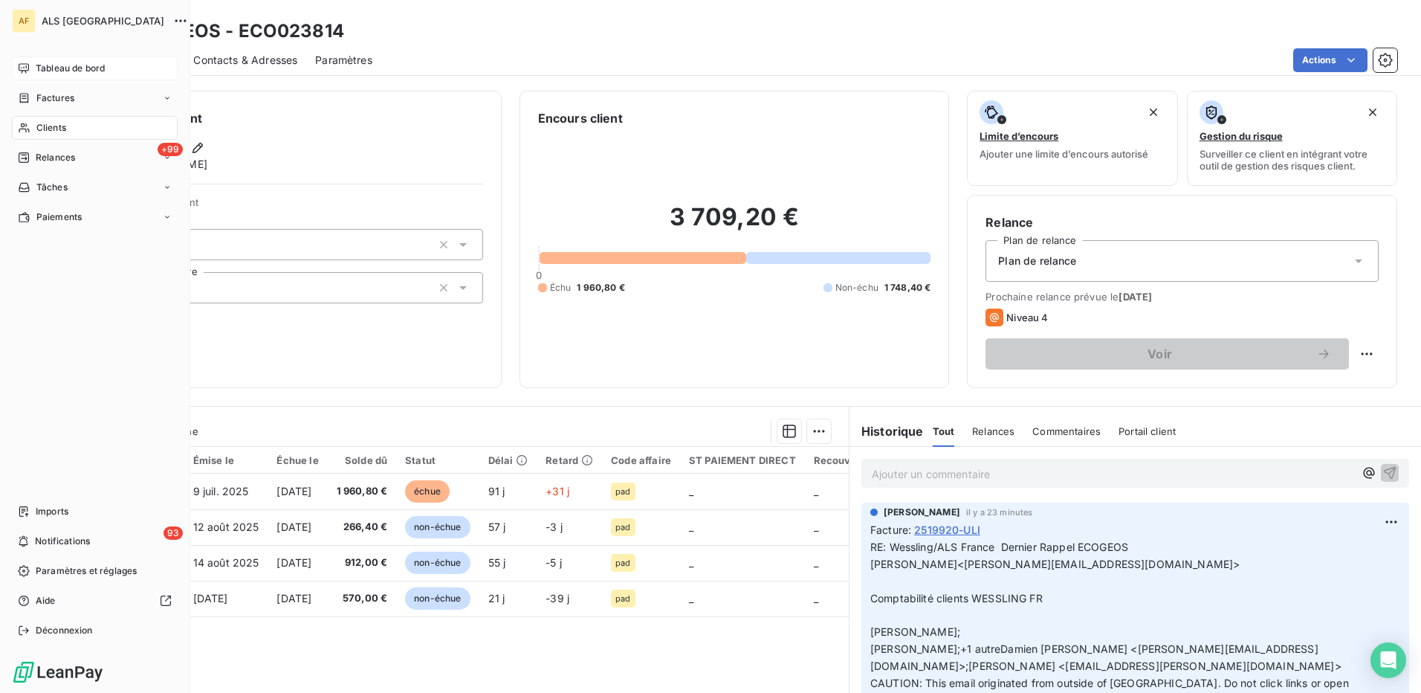
click at [62, 67] on span "Tableau de bord" at bounding box center [70, 68] width 69 height 13
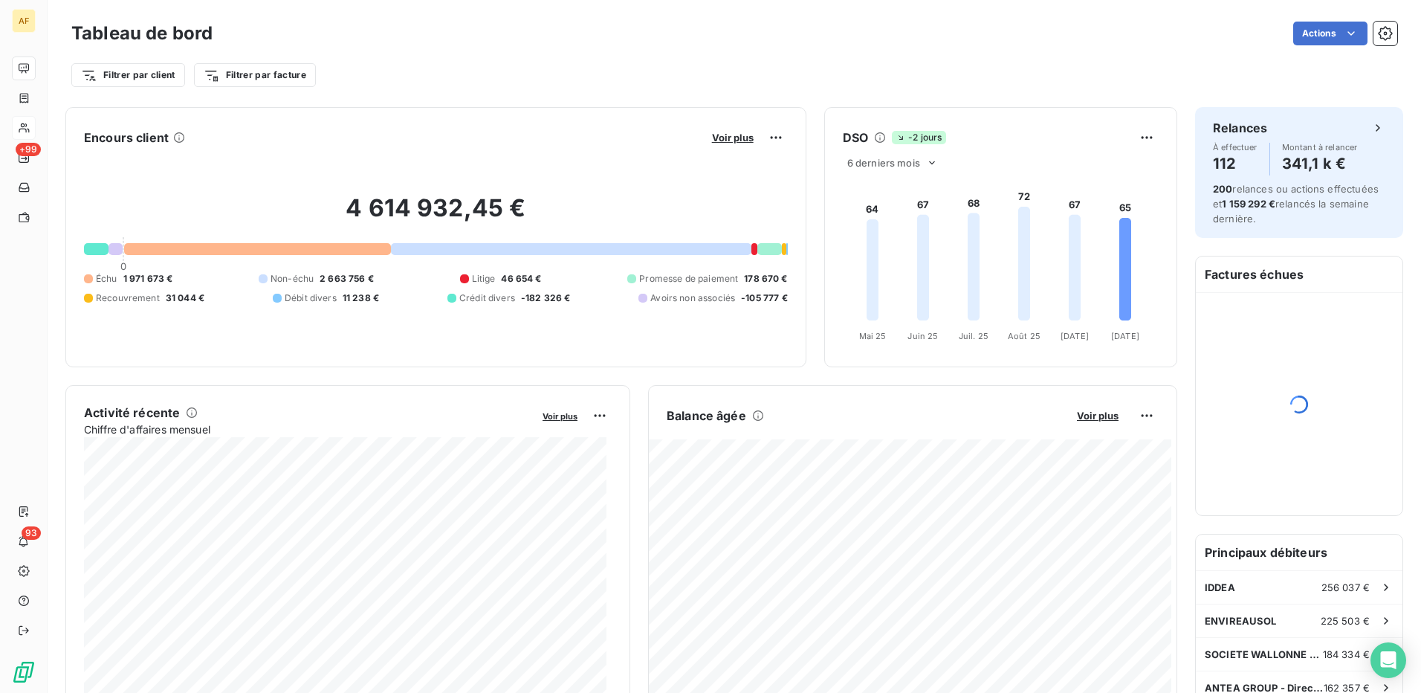
click at [998, 54] on div "Filtrer par client Filtrer par facture" at bounding box center [734, 69] width 1326 height 40
